Goal: Use online tool/utility: Use online tool/utility

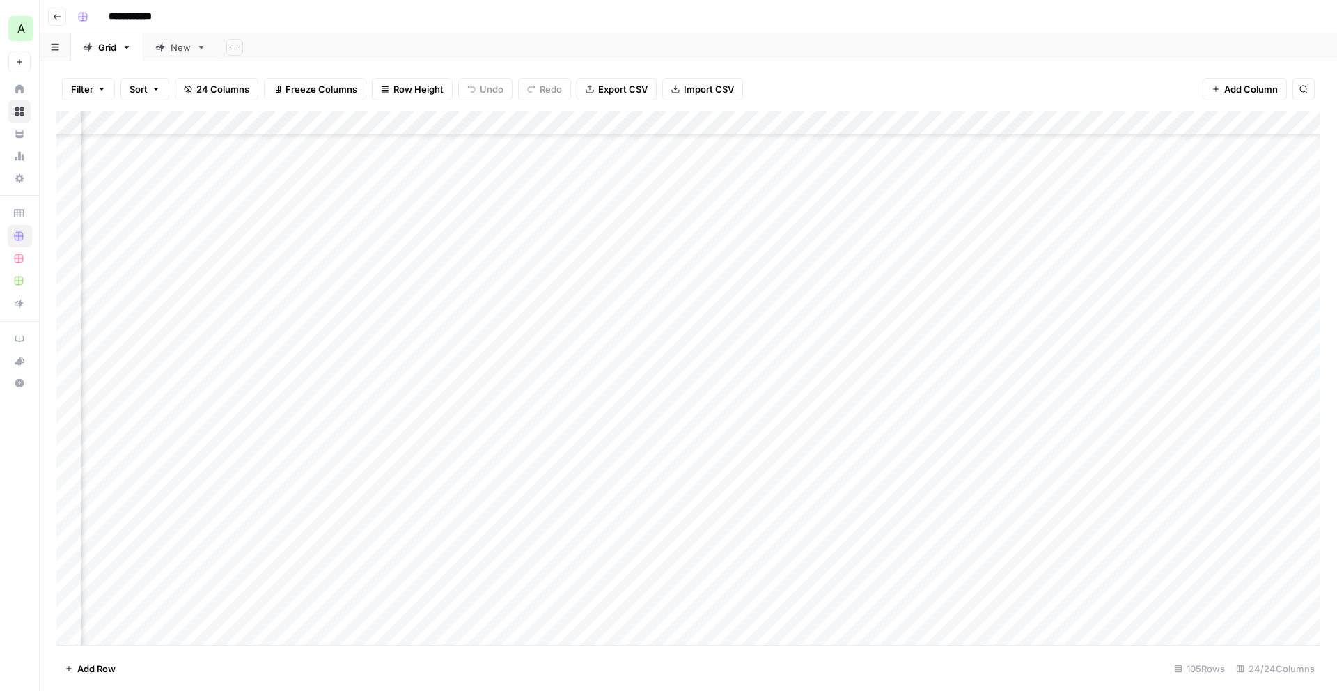
scroll to position [1999, 1634]
click at [596, 565] on div "Add Column" at bounding box center [688, 378] width 1264 height 534
click at [928, 611] on div "Add Column" at bounding box center [688, 378] width 1264 height 534
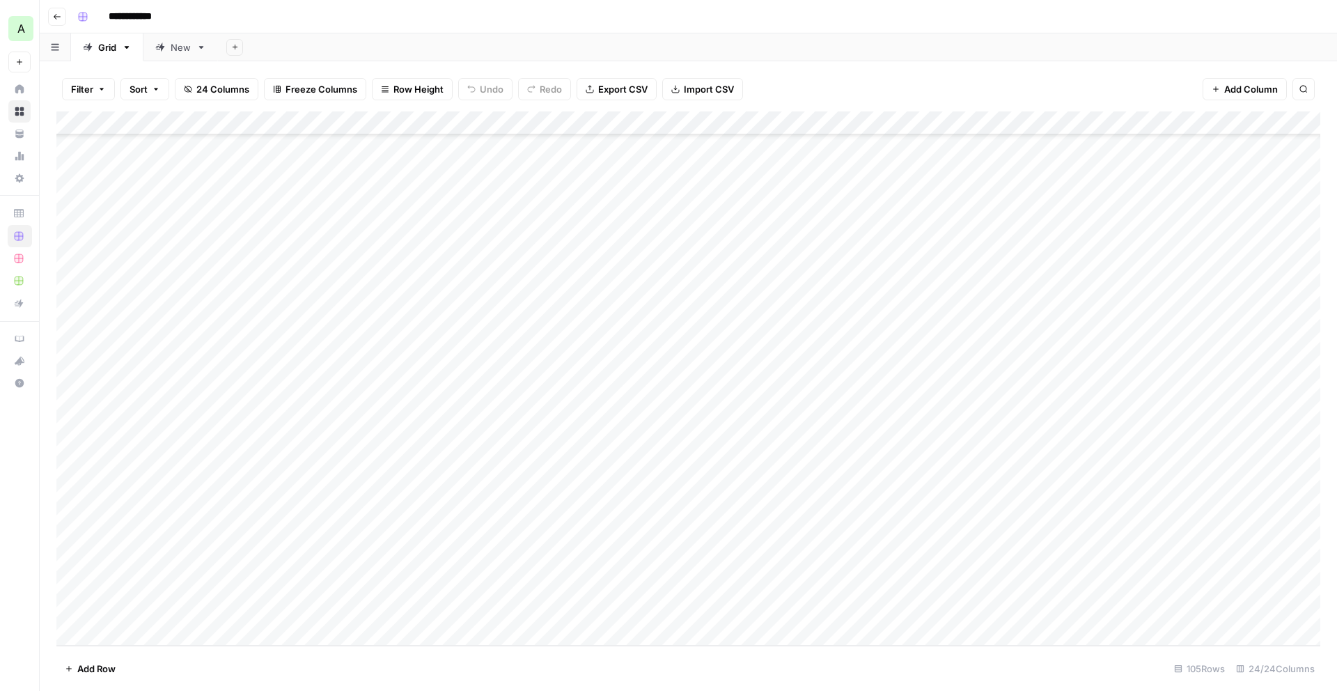
click at [479, 520] on div "Add Column" at bounding box center [688, 378] width 1264 height 534
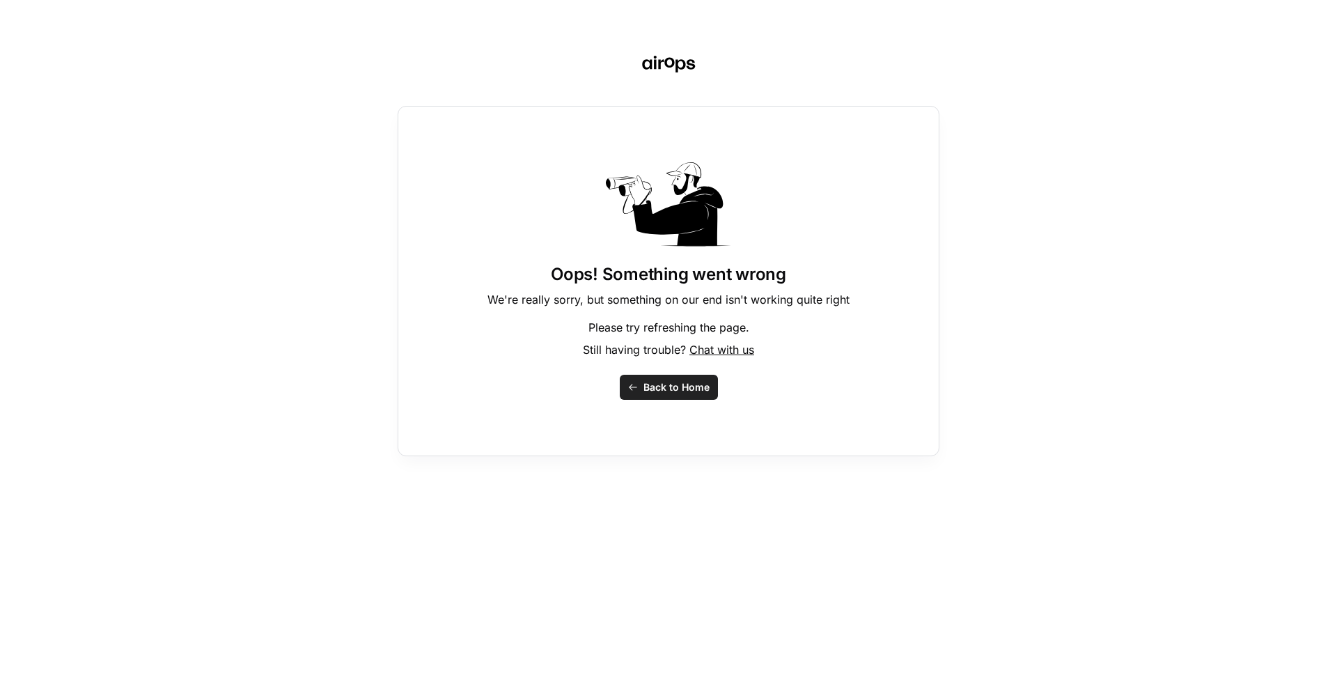
click at [655, 379] on button "Back to Home" at bounding box center [669, 387] width 98 height 25
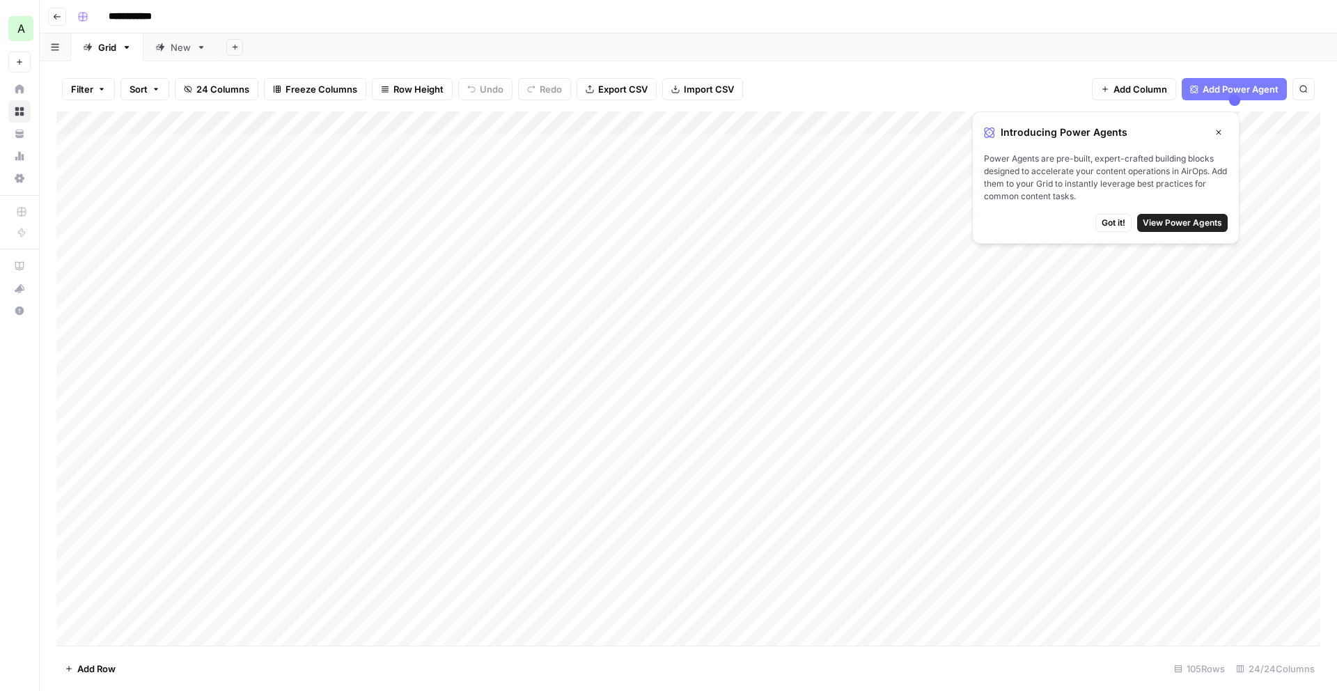
click at [1218, 129] on icon "button" at bounding box center [1219, 132] width 8 height 8
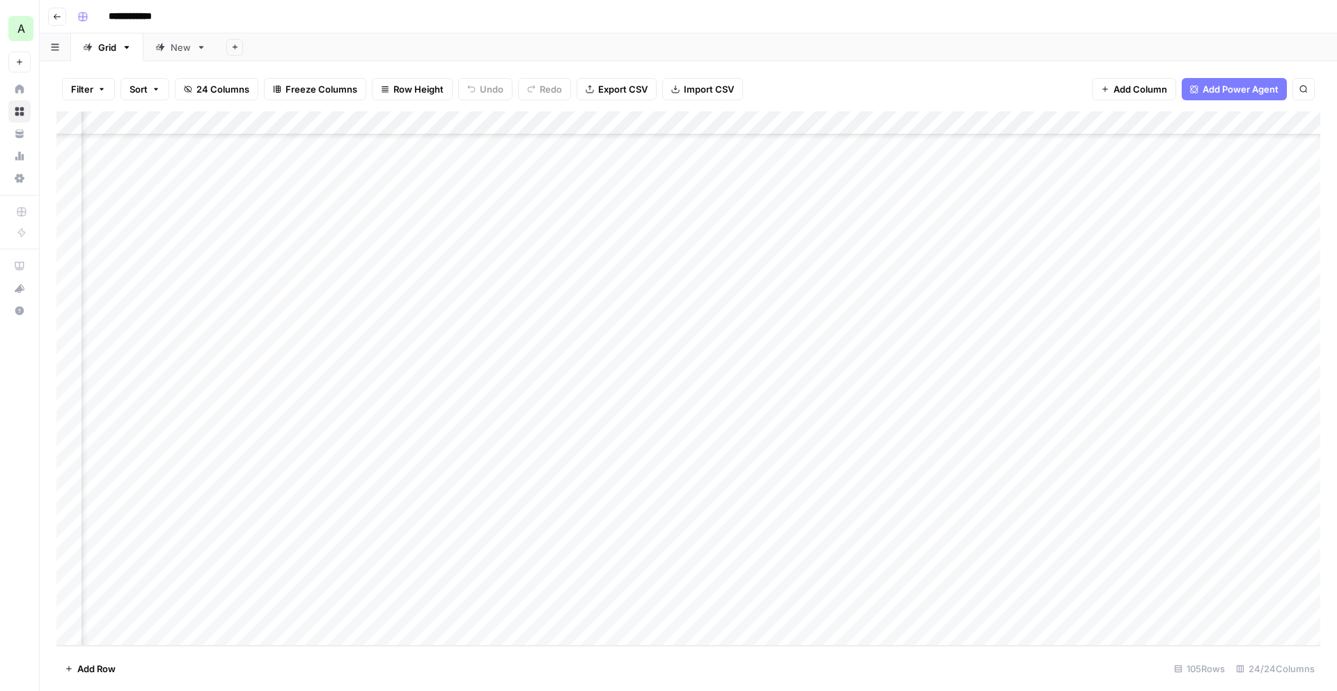
scroll to position [1999, 1705]
click at [821, 560] on div "Add Column" at bounding box center [688, 378] width 1264 height 534
click at [473, 513] on div "Add Column" at bounding box center [688, 378] width 1264 height 534
click at [493, 513] on div "Add Column" at bounding box center [688, 378] width 1264 height 534
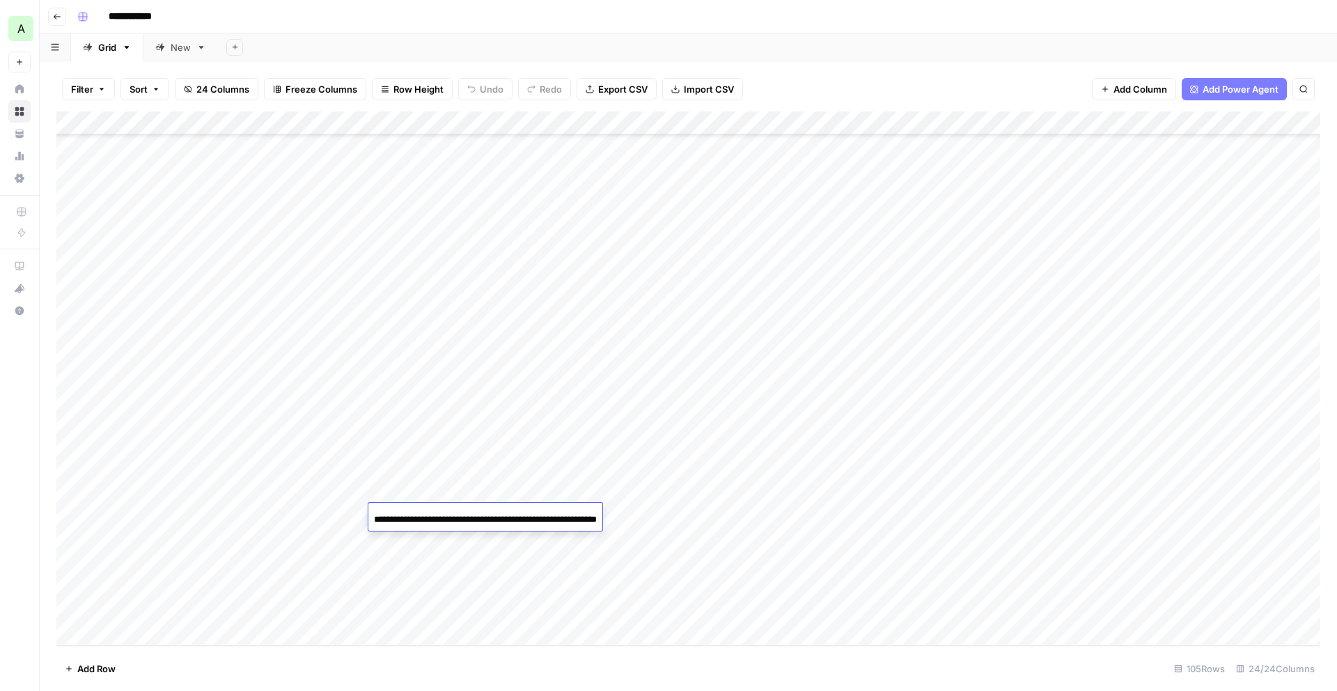
click at [493, 513] on input "**********" at bounding box center [485, 519] width 223 height 17
click at [506, 517] on input "**********" at bounding box center [485, 519] width 223 height 17
drag, startPoint x: 435, startPoint y: 518, endPoint x: 639, endPoint y: 518, distance: 203.4
click at [639, 518] on body "**********" at bounding box center [668, 345] width 1337 height 691
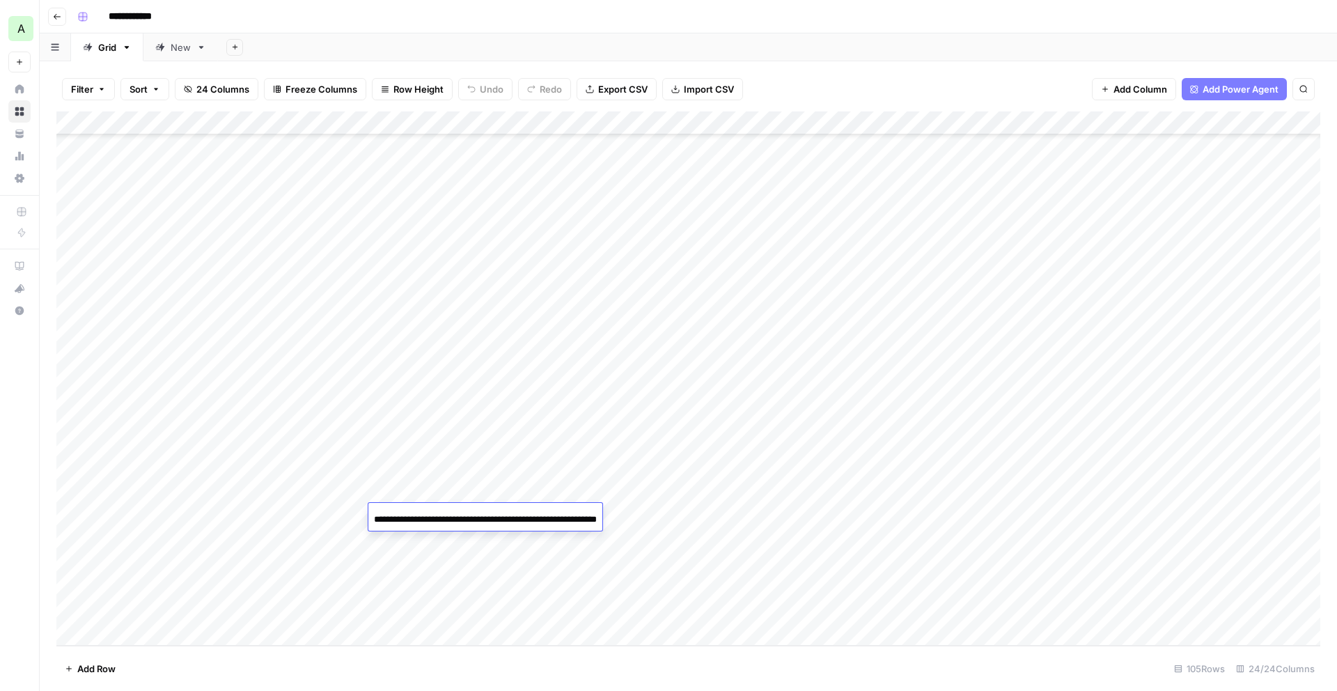
scroll to position [0, 0]
click at [705, 517] on div "Add Column" at bounding box center [688, 378] width 1264 height 534
